Goal: Task Accomplishment & Management: Complete application form

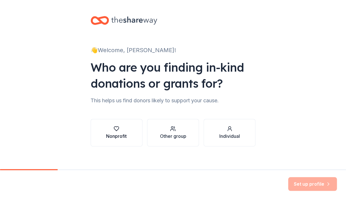
click at [120, 135] on div "Nonprofit" at bounding box center [116, 136] width 21 height 7
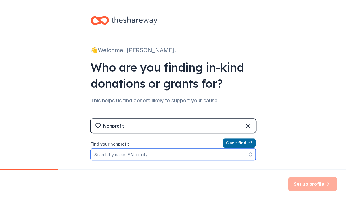
click at [195, 155] on input "Find your nonprofit" at bounding box center [173, 154] width 165 height 11
type input "west orange dream center"
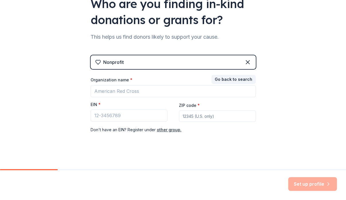
scroll to position [67, 0]
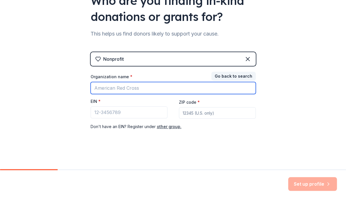
click at [142, 89] on input "Organization name *" at bounding box center [173, 88] width 165 height 12
type input "West Orange Dream Center"
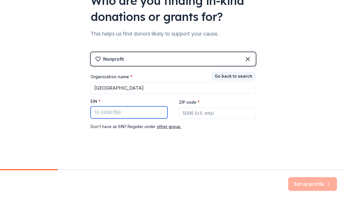
click at [133, 115] on input "EIN *" at bounding box center [129, 113] width 77 height 12
paste input "84-2007266"
type input "84-2007266"
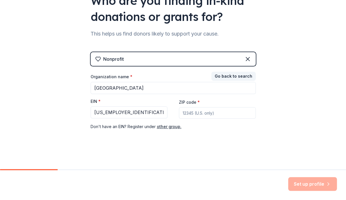
click at [213, 117] on input "ZIP code *" at bounding box center [217, 112] width 77 height 11
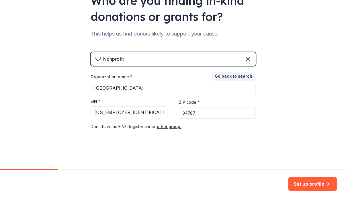
type input "34787"
click at [314, 183] on button "Set up profile" at bounding box center [313, 184] width 49 height 14
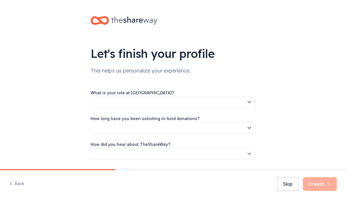
click at [203, 100] on button "button" at bounding box center [173, 102] width 165 height 12
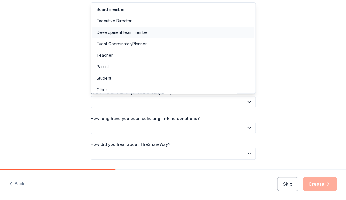
click at [150, 35] on div "Development team member" at bounding box center [173, 32] width 162 height 11
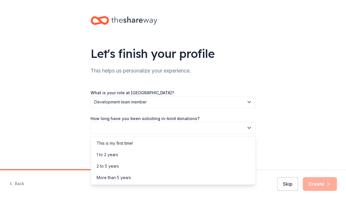
click at [169, 129] on button "button" at bounding box center [173, 128] width 165 height 12
click at [154, 144] on div "This is my first time!" at bounding box center [173, 143] width 162 height 11
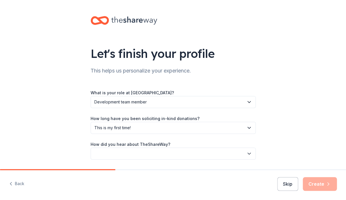
scroll to position [18, 0]
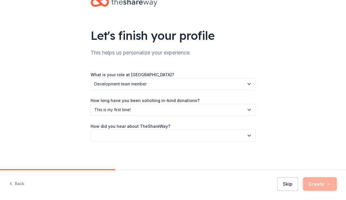
click at [99, 134] on button "button" at bounding box center [173, 136] width 165 height 12
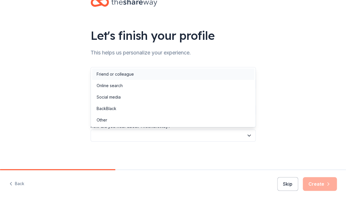
click at [107, 73] on div "Friend or colleague" at bounding box center [115, 74] width 37 height 7
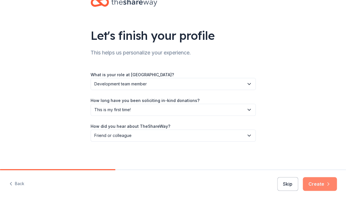
click at [322, 183] on button "Create" at bounding box center [320, 184] width 34 height 14
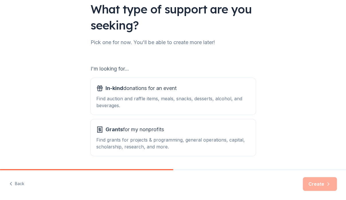
scroll to position [62, 0]
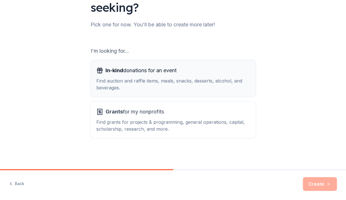
click at [197, 88] on div "Find auction and raffle items, meals, snacks, desserts, alcohol, and beverages." at bounding box center [173, 85] width 154 height 14
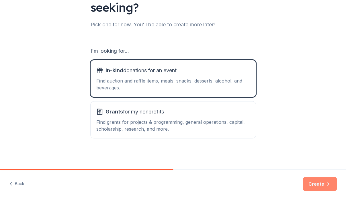
click at [322, 184] on button "Create" at bounding box center [320, 184] width 34 height 14
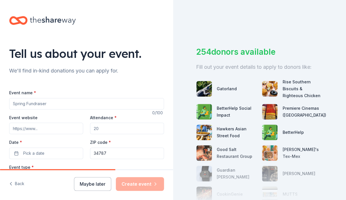
click at [84, 105] on input "Event name *" at bounding box center [86, 103] width 155 height 11
type input "Annual Dream Big Fundraising Event"
click at [55, 127] on input "Event website" at bounding box center [46, 128] width 74 height 11
type input "w"
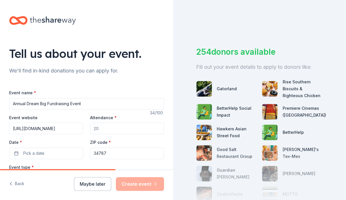
type input "https://www.wodreamcenter.org/dreambig"
type input "100"
type input "200"
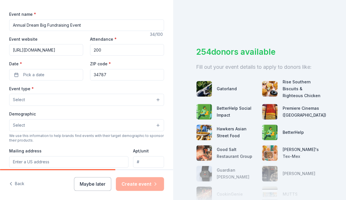
scroll to position [85, 0]
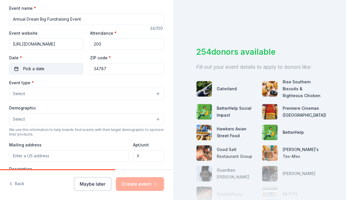
click at [42, 67] on span "Pick a date" at bounding box center [33, 68] width 21 height 7
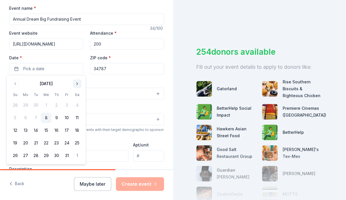
click at [80, 82] on button "Go to next month" at bounding box center [77, 84] width 8 height 8
click at [78, 116] on button "8" at bounding box center [77, 118] width 10 height 10
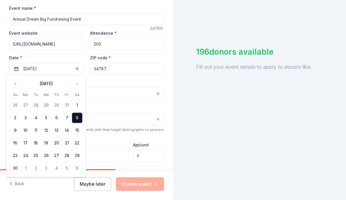
click at [106, 92] on button "Select" at bounding box center [86, 94] width 155 height 12
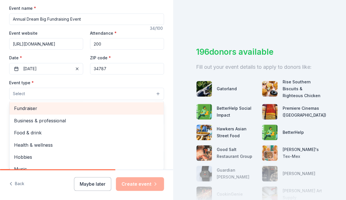
click at [66, 106] on span "Fundraiser" at bounding box center [86, 108] width 145 height 7
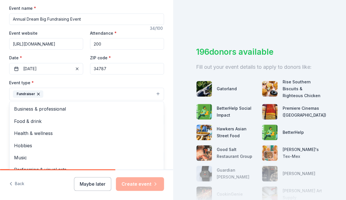
click at [165, 80] on div "Tell us about your event. We'll find in-kind donations you can apply for. Event…" at bounding box center [86, 106] width 173 height 383
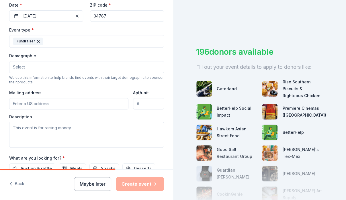
scroll to position [138, 0]
click at [61, 65] on button "Select" at bounding box center [86, 67] width 155 height 12
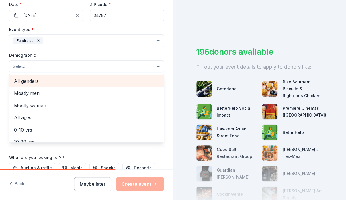
click at [42, 80] on span "All genders" at bounding box center [86, 81] width 145 height 7
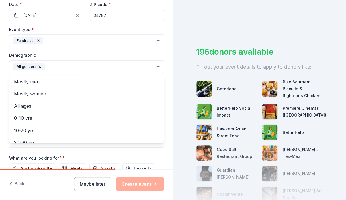
click at [171, 107] on div "Tell us about your event. We'll find in-kind donations you can apply for. Event…" at bounding box center [86, 53] width 173 height 383
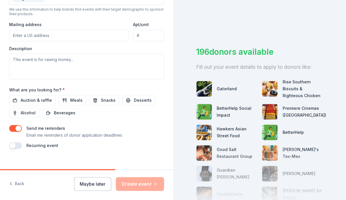
scroll to position [209, 0]
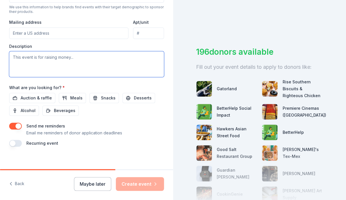
click at [75, 59] on textarea at bounding box center [86, 64] width 155 height 26
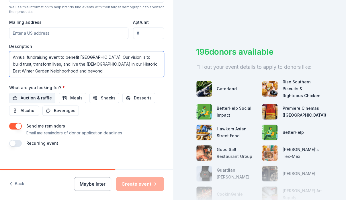
type textarea "Annual fundraising event to benefit [GEOGRAPHIC_DATA]. Our vision is to build t…"
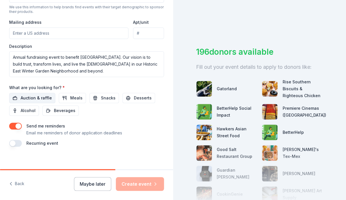
click at [42, 99] on span "Auction & raffle" at bounding box center [36, 98] width 31 height 7
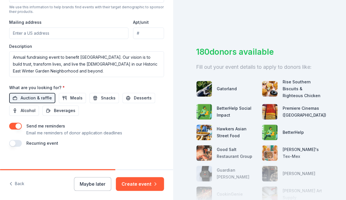
click at [13, 125] on button "button" at bounding box center [15, 126] width 13 height 7
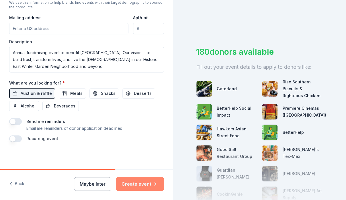
click at [131, 185] on button "Create event" at bounding box center [140, 184] width 48 height 14
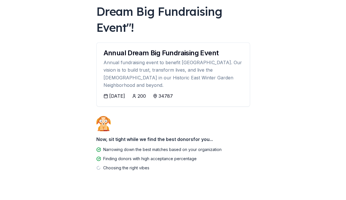
scroll to position [51, 0]
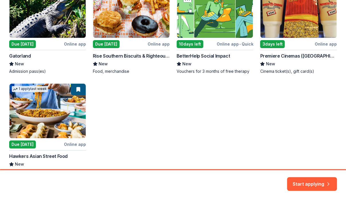
scroll to position [140, 0]
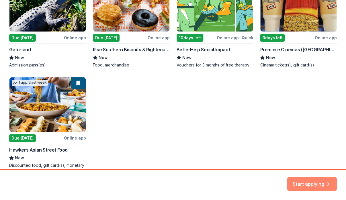
click at [303, 182] on button "Start applying" at bounding box center [312, 181] width 50 height 14
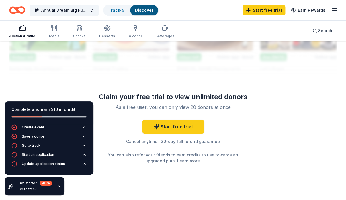
scroll to position [667, 0]
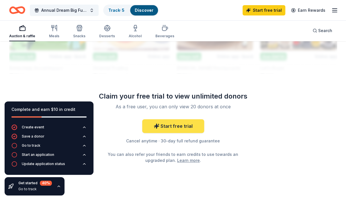
click at [180, 126] on link "Start free trial" at bounding box center [173, 126] width 62 height 14
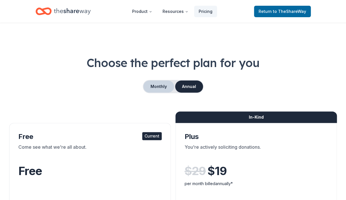
click at [157, 87] on button "Monthly" at bounding box center [159, 87] width 31 height 12
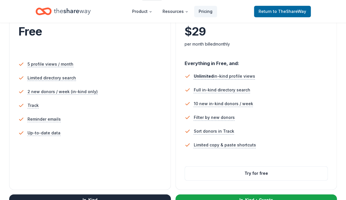
scroll to position [139, 0]
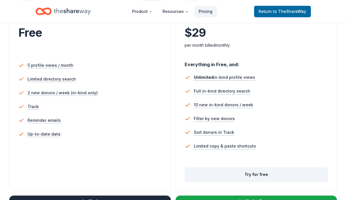
click at [263, 174] on button "Try for free" at bounding box center [256, 175] width 143 height 14
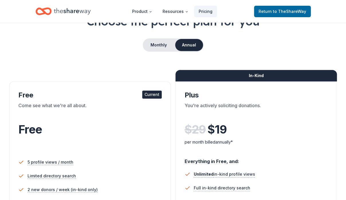
scroll to position [42, 0]
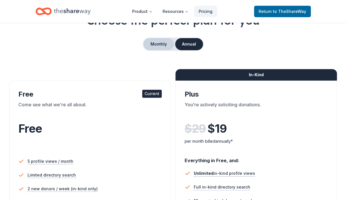
click at [161, 42] on button "Monthly" at bounding box center [159, 44] width 31 height 12
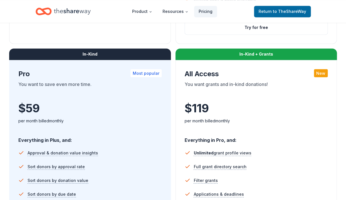
scroll to position [225, 0]
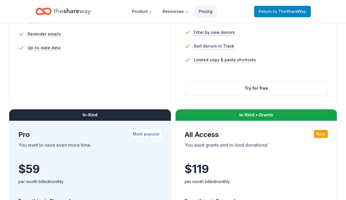
click at [290, 13] on span "to TheShareWay" at bounding box center [289, 11] width 33 height 5
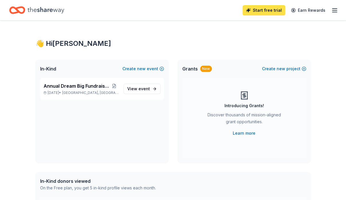
click at [266, 11] on link "Start free trial" at bounding box center [264, 10] width 43 height 10
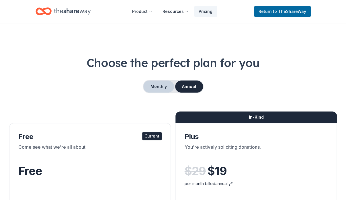
click at [159, 87] on button "Monthly" at bounding box center [159, 87] width 31 height 12
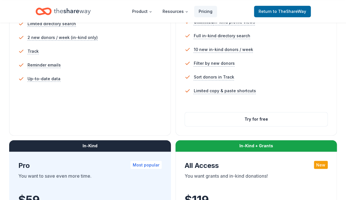
scroll to position [194, 0]
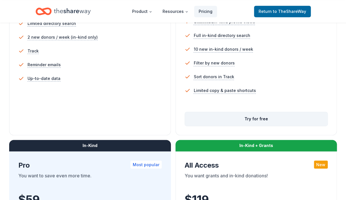
click at [257, 118] on button "Try for free" at bounding box center [256, 119] width 143 height 14
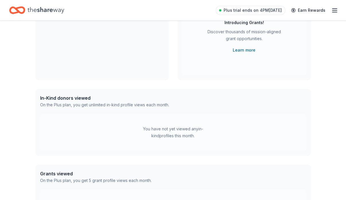
scroll to position [86, 0]
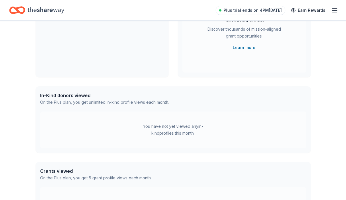
click at [336, 10] on line "button" at bounding box center [335, 10] width 5 height 0
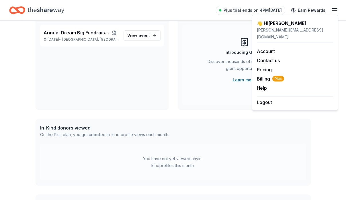
scroll to position [0, 0]
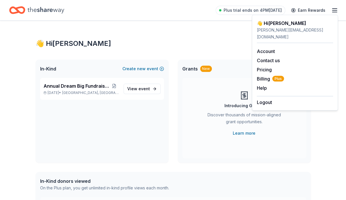
click at [56, 11] on icon "Home" at bounding box center [46, 10] width 37 height 12
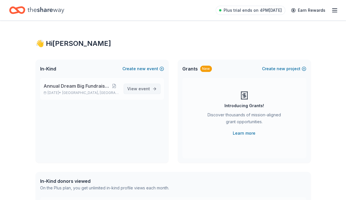
click at [138, 87] on span "View event" at bounding box center [138, 89] width 23 height 7
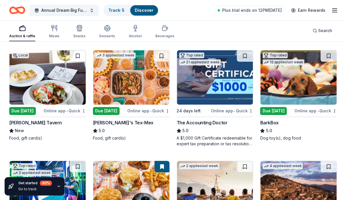
scroll to position [158, 0]
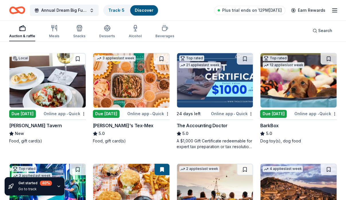
click at [302, 95] on img at bounding box center [299, 80] width 76 height 55
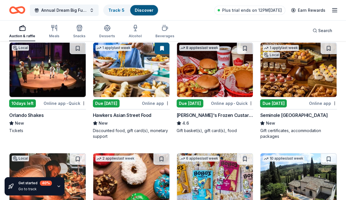
scroll to position [501, 0]
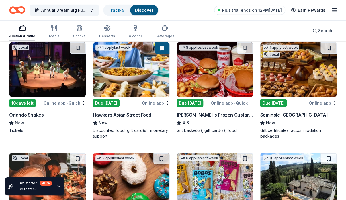
click at [43, 82] on img at bounding box center [47, 69] width 76 height 55
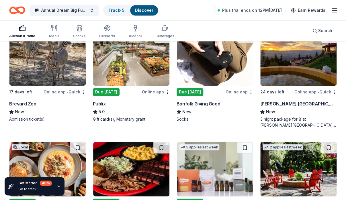
scroll to position [1602, 0]
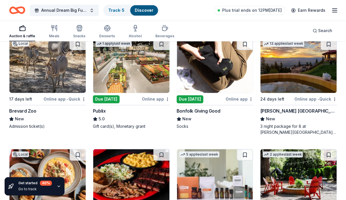
click at [44, 70] on img at bounding box center [47, 65] width 76 height 55
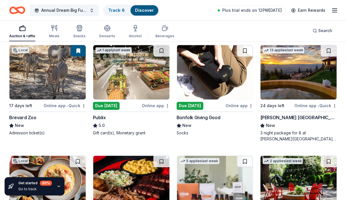
scroll to position [1583, 0]
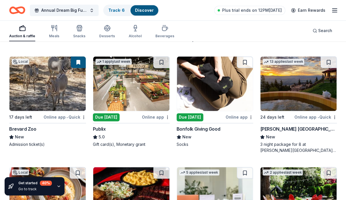
click at [137, 92] on img at bounding box center [131, 84] width 76 height 55
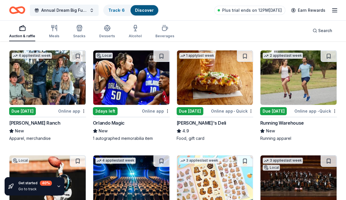
scroll to position [2028, 0]
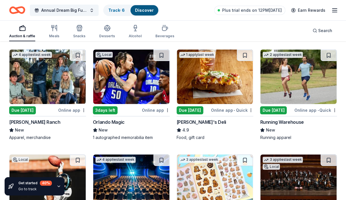
click at [126, 80] on img at bounding box center [131, 77] width 76 height 55
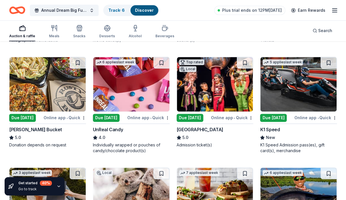
scroll to position [2231, 0]
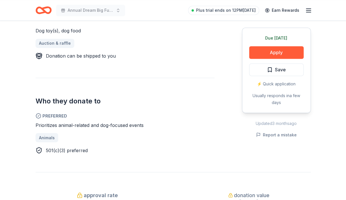
scroll to position [254, 0]
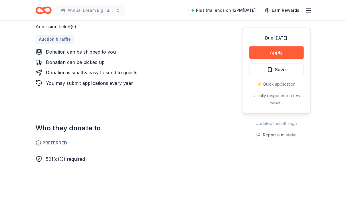
scroll to position [266, 0]
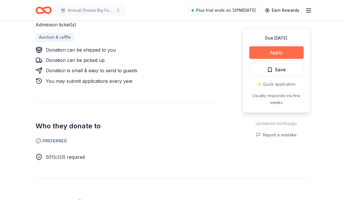
click at [273, 52] on button "Apply" at bounding box center [276, 52] width 55 height 13
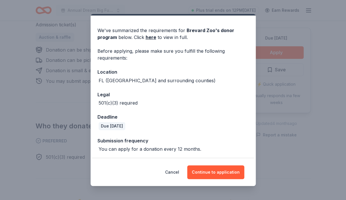
scroll to position [16, 0]
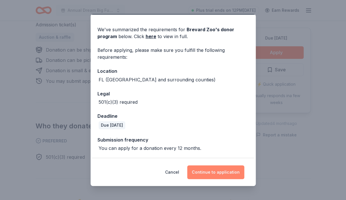
click at [221, 173] on button "Continue to application" at bounding box center [215, 173] width 57 height 14
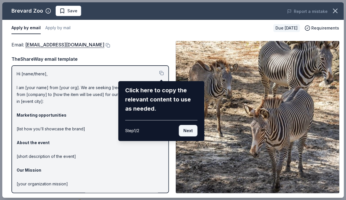
click at [184, 132] on button "Next" at bounding box center [188, 130] width 19 height 11
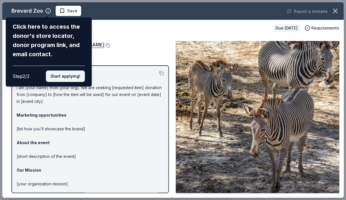
click at [68, 71] on button "Start applying!" at bounding box center [65, 76] width 39 height 11
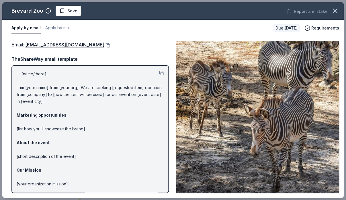
click at [40, 74] on p "Hi [name/there], I am [your name] from [your org]. We are seeking [requested it…" at bounding box center [90, 147] width 147 height 152
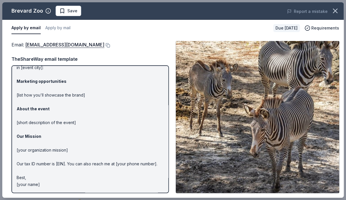
scroll to position [0, 0]
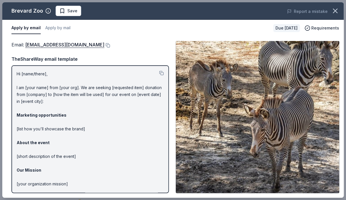
click at [32, 73] on p "Hi [name/there], I am [your name] from [your org]. We are seeking [requested it…" at bounding box center [90, 147] width 147 height 152
click at [28, 72] on p "Hi [name/there], I am [your name] from [your org]. We are seeking [requested it…" at bounding box center [90, 147] width 147 height 152
click at [163, 73] on button at bounding box center [161, 73] width 5 height 5
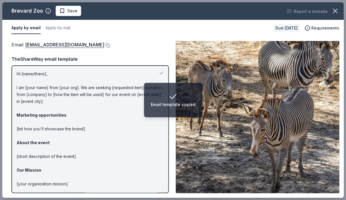
click at [41, 73] on p "Hi [name/there], I am [your name] from [your org]. We are seeking [requested it…" at bounding box center [90, 147] width 147 height 152
click at [42, 74] on p "Hi [name/there], I am [your name] from [your org]. We are seeking [requested it…" at bounding box center [90, 147] width 147 height 152
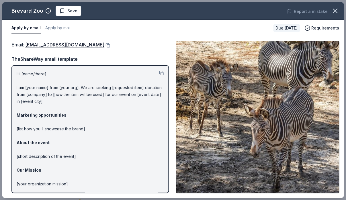
click at [42, 74] on p "Hi [name/there], I am [your name] from [your org]. We are seeking [requested it…" at bounding box center [90, 147] width 147 height 152
click at [46, 11] on icon "button" at bounding box center [48, 11] width 6 height 6
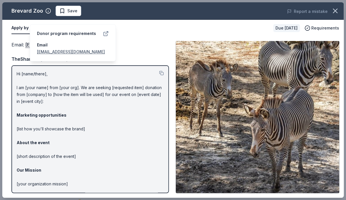
click at [106, 32] on icon at bounding box center [106, 33] width 3 height 3
click at [35, 75] on p "Hi [name/there], I am [your name] from [your org]. We are seeking [requested it…" at bounding box center [90, 147] width 147 height 152
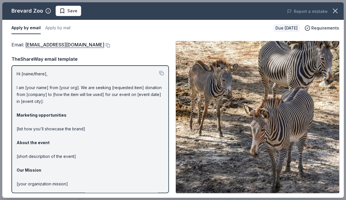
click at [29, 74] on p "Hi [name/there], I am [your name] from [your org]. We are seeking [requested it…" at bounding box center [90, 147] width 147 height 152
click at [28, 74] on p "Hi [name/there], I am [your name] from [your org]. We are seeking [requested it…" at bounding box center [90, 147] width 147 height 152
click at [39, 91] on p "Hi [name/there], I am [your name] from [your org]. We are seeking [requested it…" at bounding box center [90, 147] width 147 height 152
click at [334, 11] on icon "button" at bounding box center [336, 11] width 8 height 8
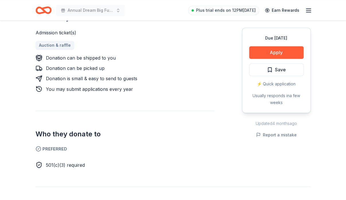
scroll to position [260, 0]
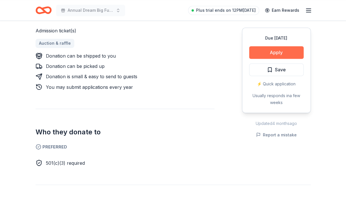
click at [278, 53] on button "Apply" at bounding box center [276, 52] width 55 height 13
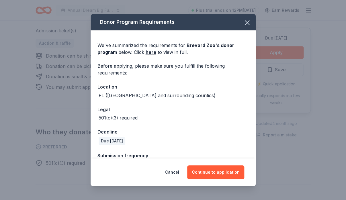
scroll to position [16, 0]
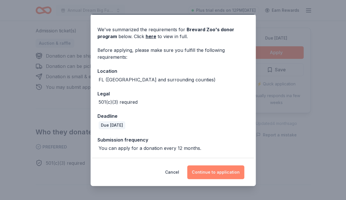
click at [213, 175] on button "Continue to application" at bounding box center [215, 173] width 57 height 14
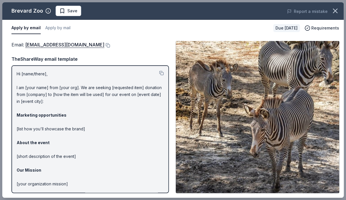
click at [28, 74] on p "Hi [name/there], I am [your name] from [your org]. We are seeking [requested it…" at bounding box center [90, 147] width 147 height 152
click at [34, 87] on p "Hi [name/there], I am [your name] from [your org]. We are seeking [requested it…" at bounding box center [90, 147] width 147 height 152
click at [336, 11] on icon "button" at bounding box center [336, 11] width 8 height 8
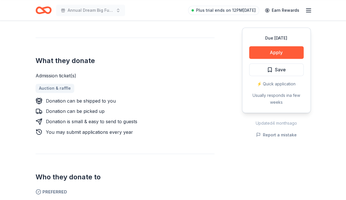
scroll to position [197, 0]
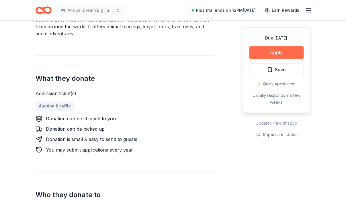
click at [276, 54] on button "Apply" at bounding box center [276, 52] width 55 height 13
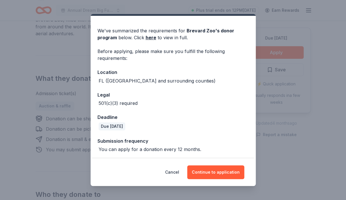
scroll to position [16, 0]
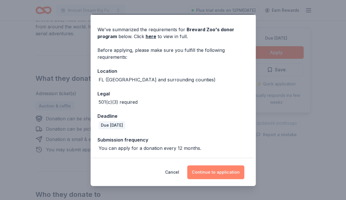
click at [202, 173] on button "Continue to application" at bounding box center [215, 173] width 57 height 14
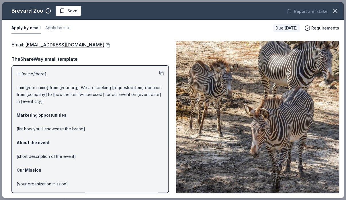
click at [160, 71] on button at bounding box center [161, 73] width 5 height 5
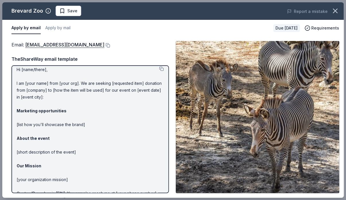
scroll to position [0, 0]
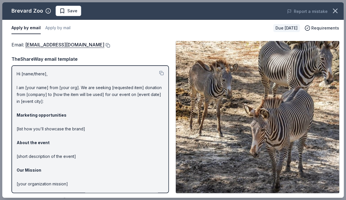
click at [107, 44] on button at bounding box center [107, 45] width 6 height 5
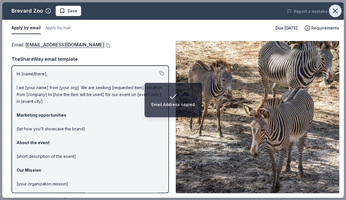
click at [334, 12] on icon "button" at bounding box center [336, 11] width 4 height 4
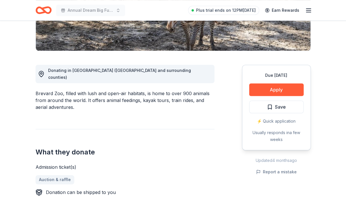
scroll to position [124, 0]
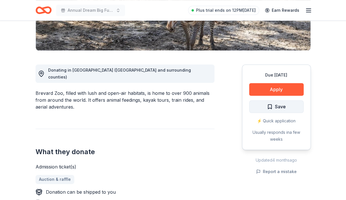
click at [288, 107] on button "Save" at bounding box center [276, 106] width 55 height 13
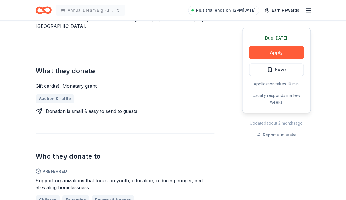
scroll to position [212, 0]
click at [266, 53] on button "Apply" at bounding box center [276, 52] width 55 height 13
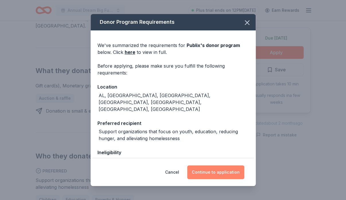
click at [202, 171] on button "Continue to application" at bounding box center [215, 173] width 57 height 14
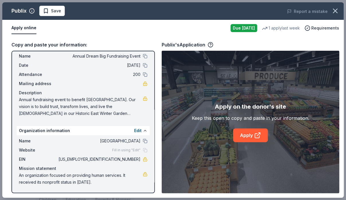
scroll to position [0, 0]
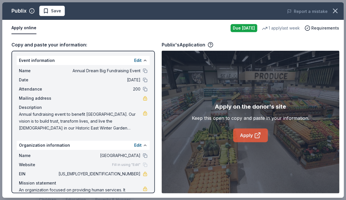
click at [247, 138] on link "Apply" at bounding box center [250, 136] width 35 height 14
click at [258, 134] on icon at bounding box center [257, 135] width 7 height 7
click at [252, 140] on link "Apply" at bounding box center [250, 136] width 35 height 14
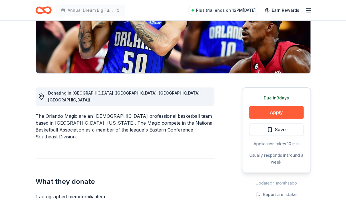
scroll to position [102, 0]
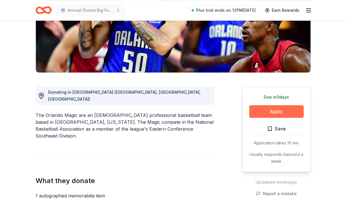
click at [268, 111] on button "Apply" at bounding box center [276, 111] width 55 height 13
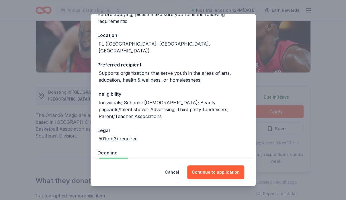
scroll to position [52, 0]
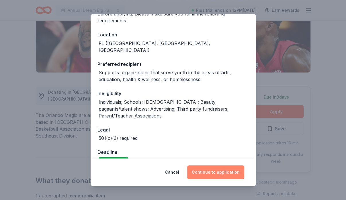
click at [217, 174] on button "Continue to application" at bounding box center [215, 173] width 57 height 14
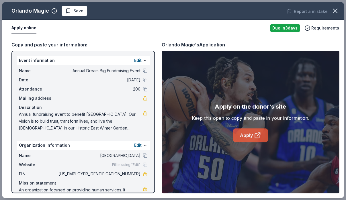
click at [252, 134] on link "Apply" at bounding box center [250, 136] width 35 height 14
